Goal: Find specific fact: Find specific fact

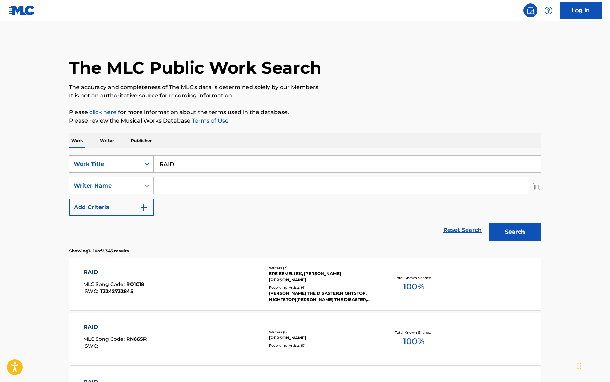
click at [102, 164] on div "Work Title" at bounding box center [105, 164] width 63 height 8
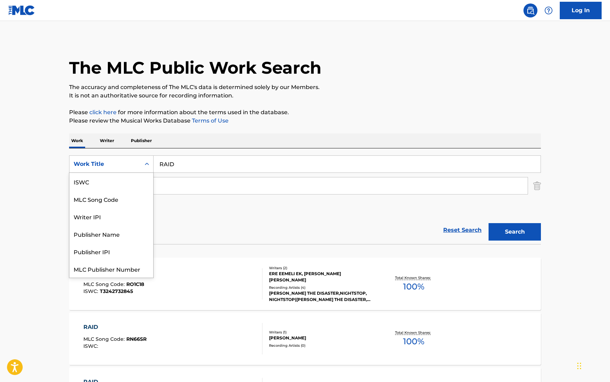
scroll to position [17, 0]
click at [103, 183] on div "MLC Song Code" at bounding box center [111, 181] width 84 height 17
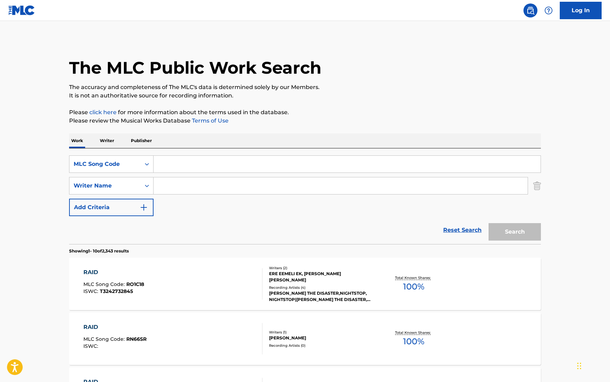
click at [189, 165] on input "Search Form" at bounding box center [347, 164] width 387 height 17
paste input "SC8P9L"
type input "SC8P9L"
click at [519, 234] on button "Search" at bounding box center [515, 231] width 52 height 17
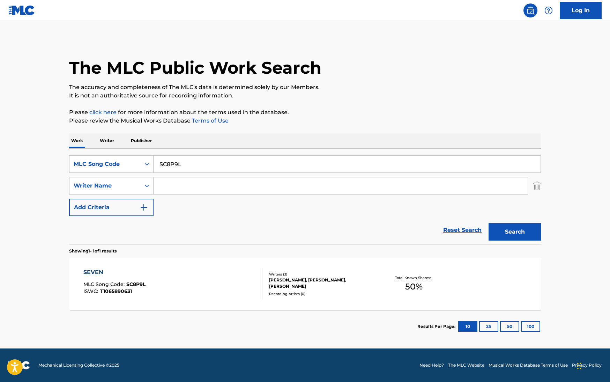
click at [91, 272] on div "SEVEN" at bounding box center [114, 272] width 62 height 8
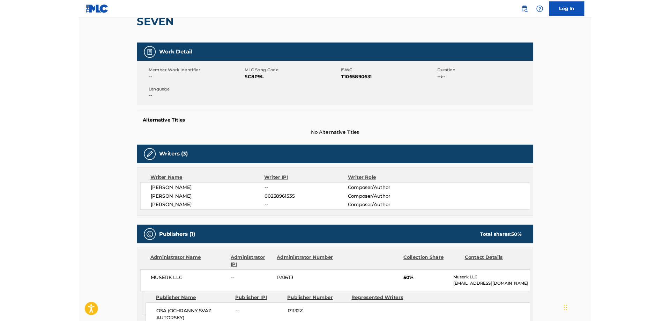
scroll to position [107, 0]
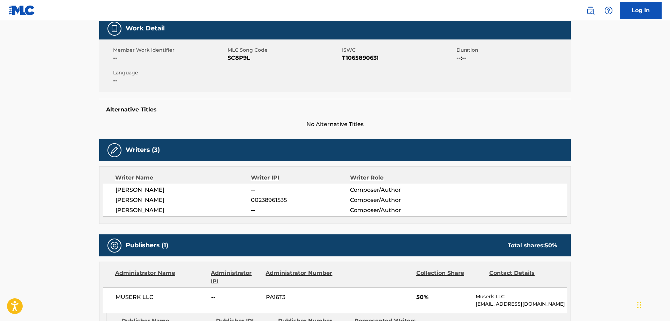
click at [70, 181] on main "< Back to public search results Copy work link SEVEN Work Detail Member Work Id…" at bounding box center [335, 169] width 670 height 510
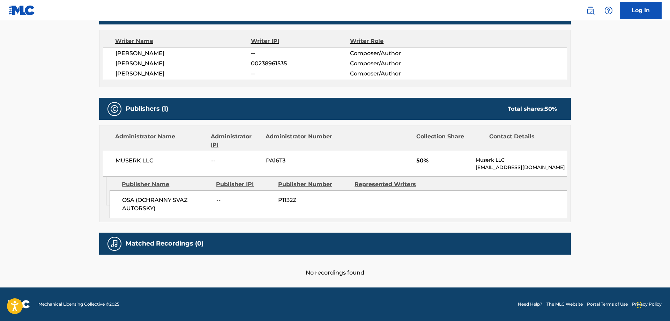
scroll to position [65, 0]
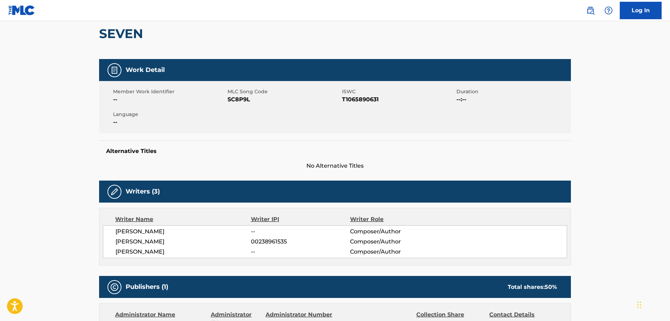
click at [237, 99] on span "SC8P9L" at bounding box center [284, 99] width 113 height 8
copy span "SC8P9L"
click at [356, 100] on span "T1065890631" at bounding box center [398, 99] width 113 height 8
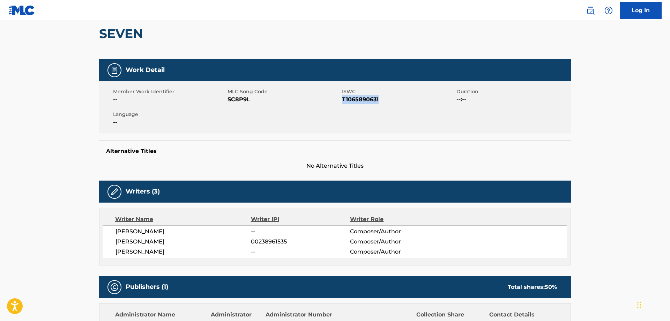
copy span "T1065890631"
